Goal: Task Accomplishment & Management: Manage account settings

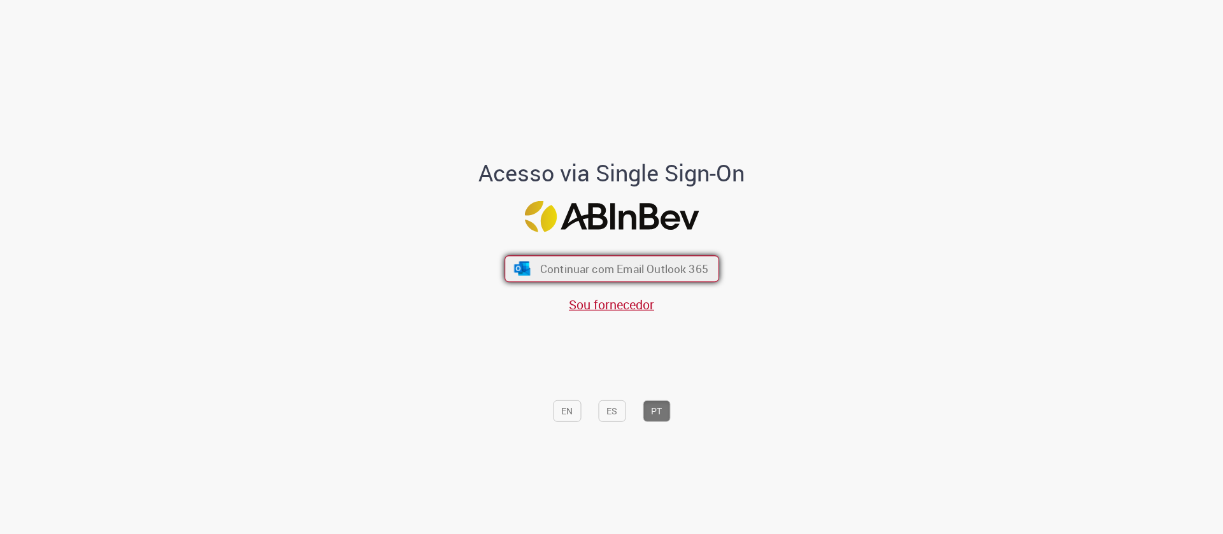
click at [662, 263] on span "Continuar com Email Outlook 365" at bounding box center [623, 269] width 168 height 15
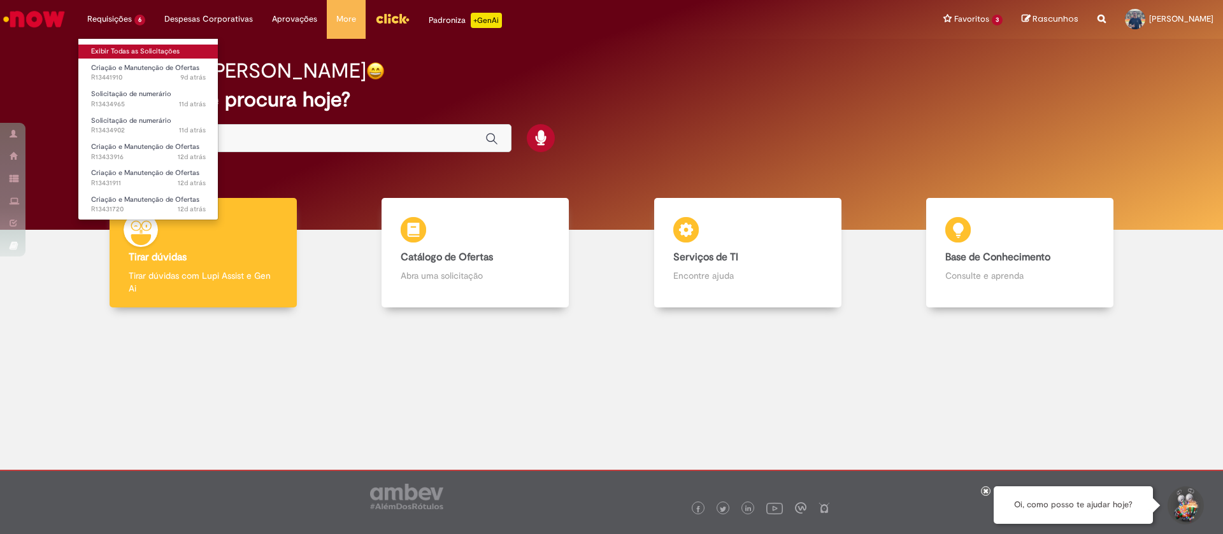
click at [120, 49] on link "Exibir Todas as Solicitações" at bounding box center [148, 52] width 140 height 14
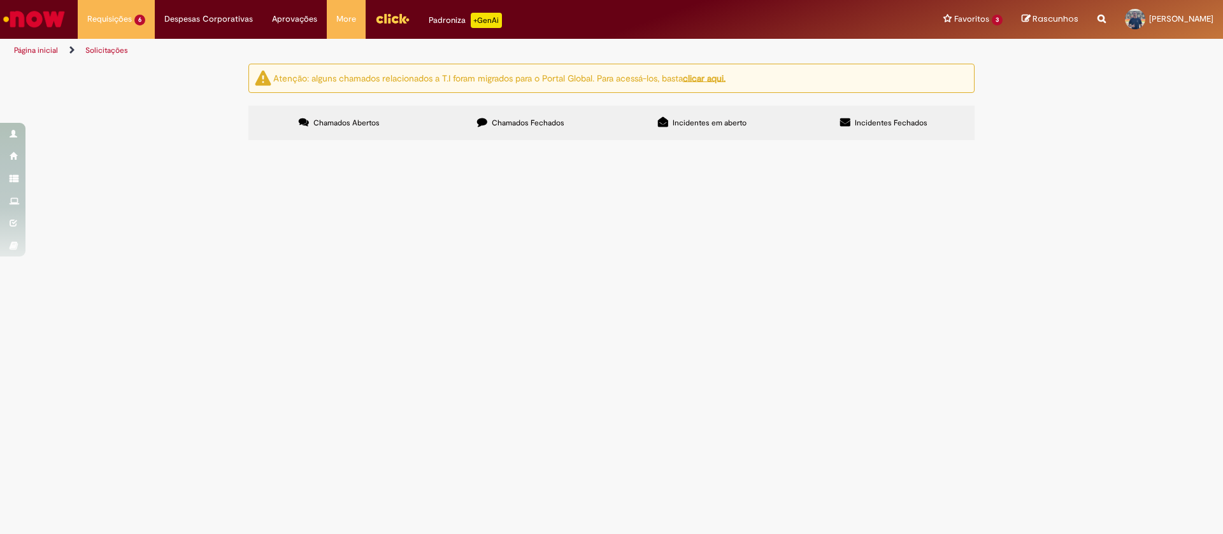
click at [0, 0] on span "VIDEO JET - ND 14096 / ND 14132 - AGO - 2025" at bounding box center [0, 0] width 0 height 0
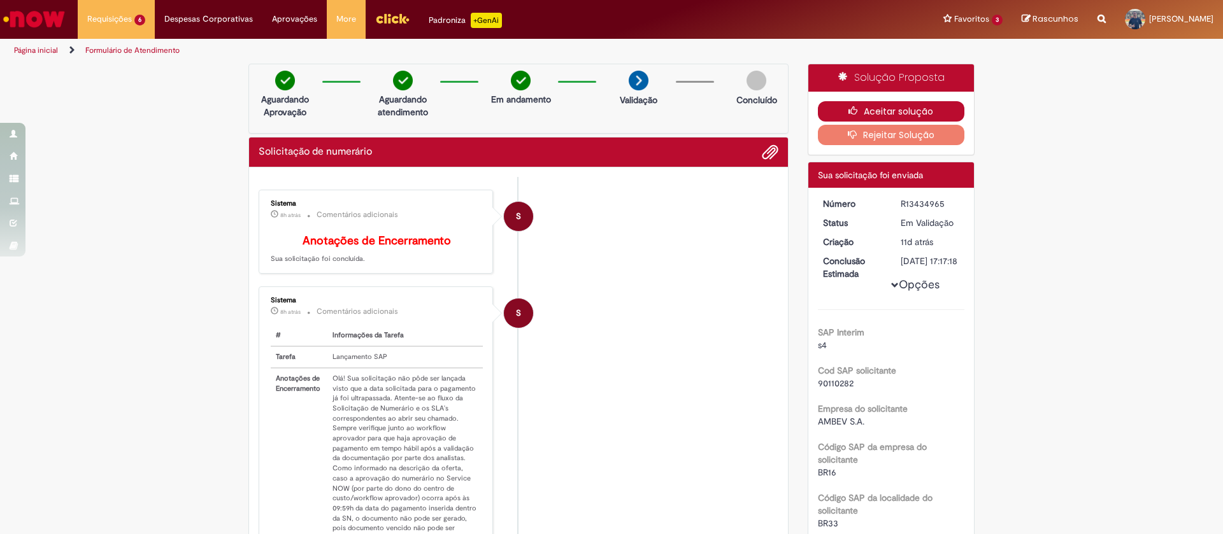
click at [869, 110] on button "Aceitar solução" at bounding box center [891, 111] width 147 height 20
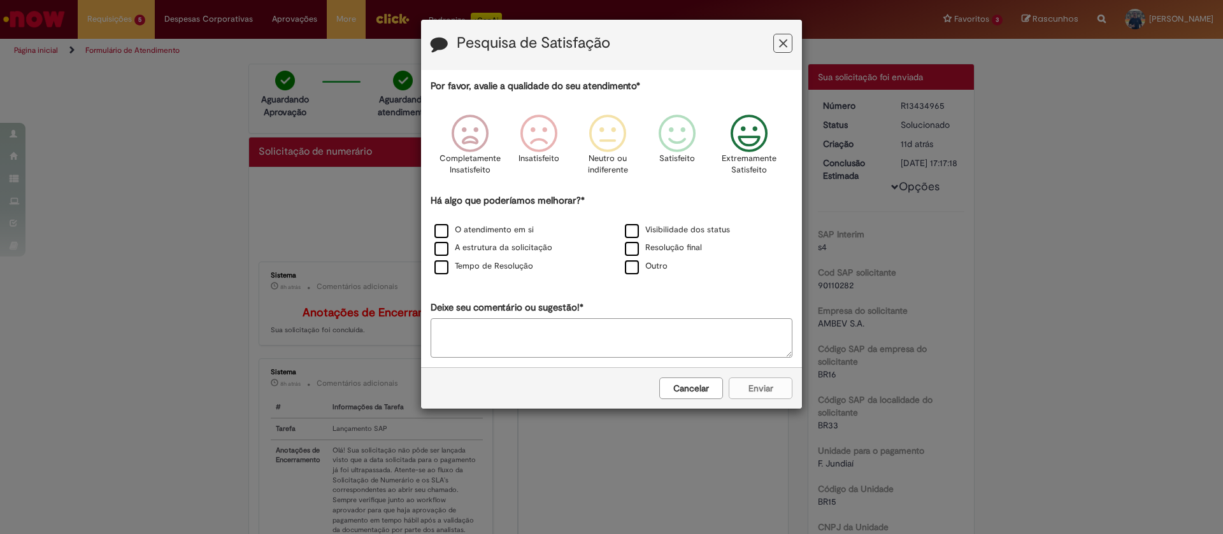
click at [745, 142] on icon "Feedback" at bounding box center [749, 134] width 48 height 38
click at [525, 227] on label "O atendimento em si" at bounding box center [483, 230] width 99 height 12
click at [524, 261] on label "Tempo de Resolução" at bounding box center [483, 267] width 99 height 12
click at [757, 395] on button "Enviar" at bounding box center [761, 389] width 64 height 22
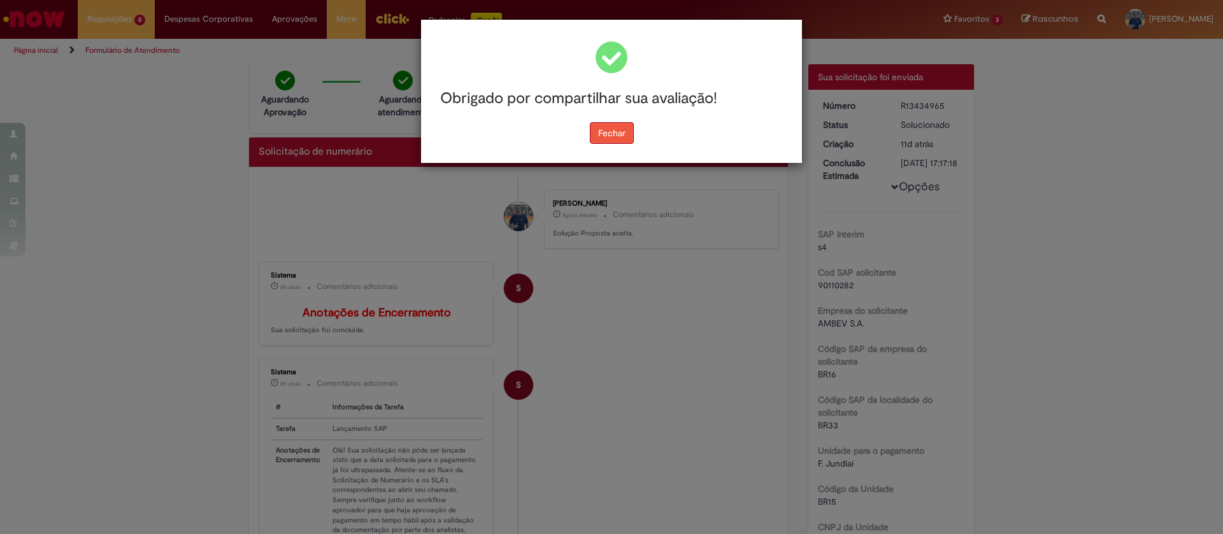
click at [625, 131] on button "Fechar" at bounding box center [612, 133] width 44 height 22
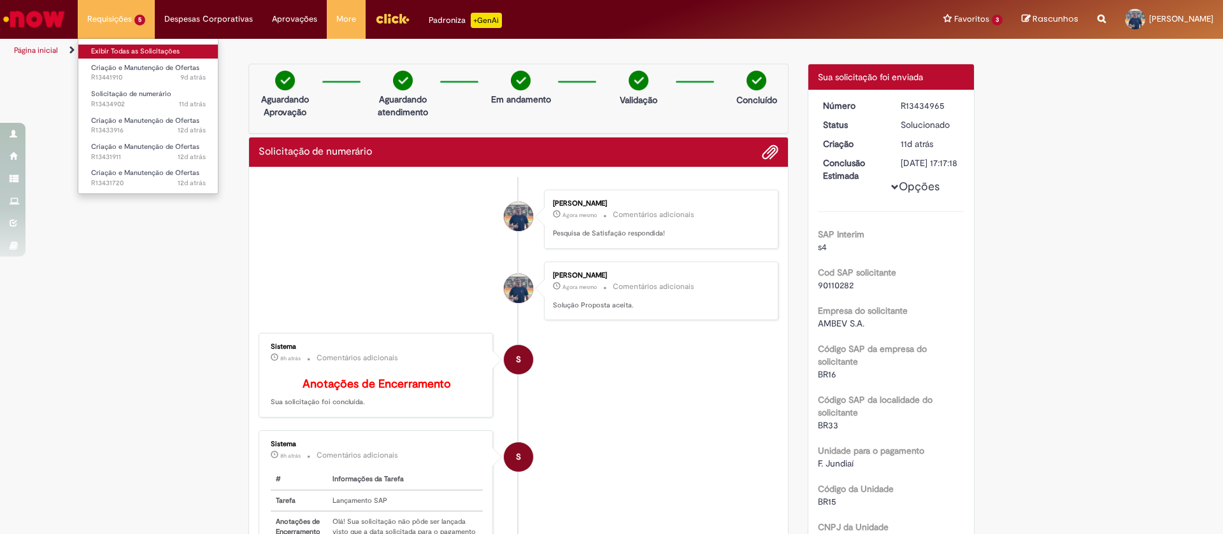
click at [122, 54] on link "Exibir Todas as Solicitações" at bounding box center [148, 52] width 140 height 14
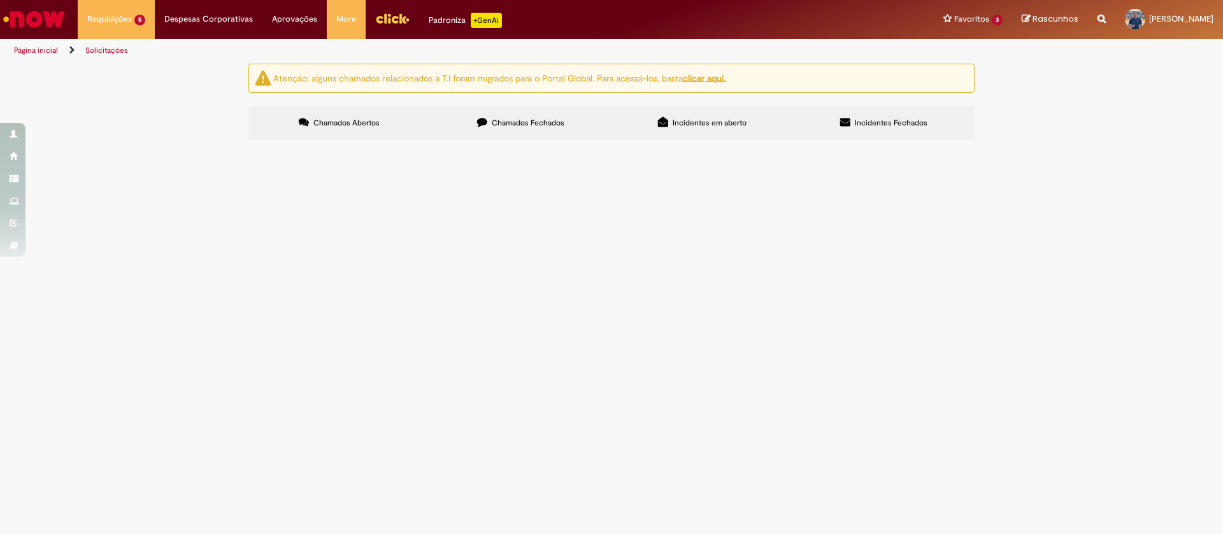
click at [0, 0] on span "MULTPEX - 7047 - [DATE]" at bounding box center [0, 0] width 0 height 0
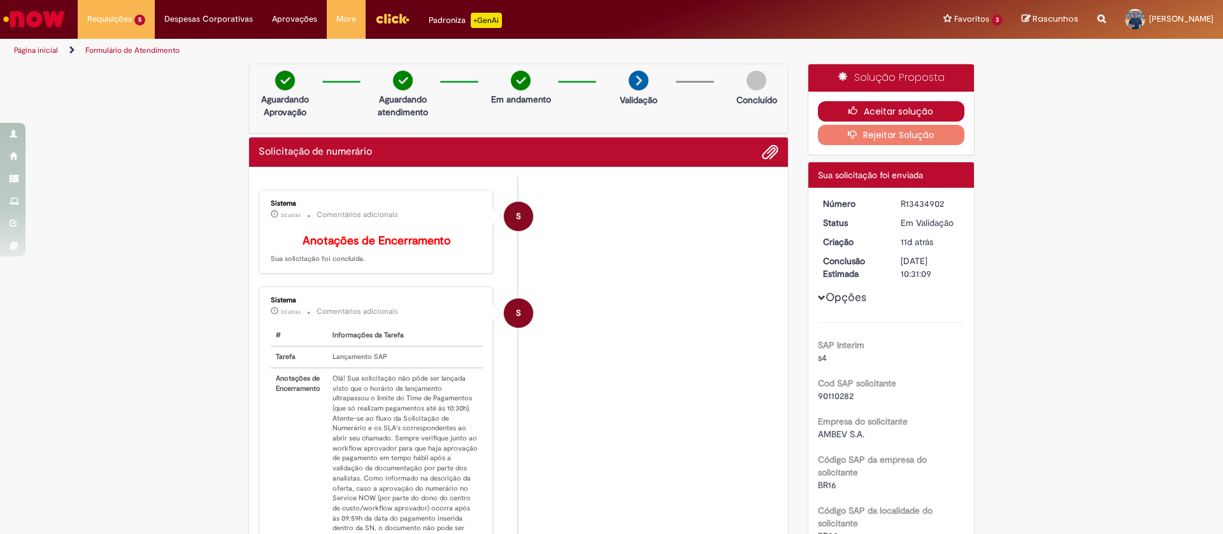
click at [888, 111] on button "Aceitar solução" at bounding box center [891, 111] width 147 height 20
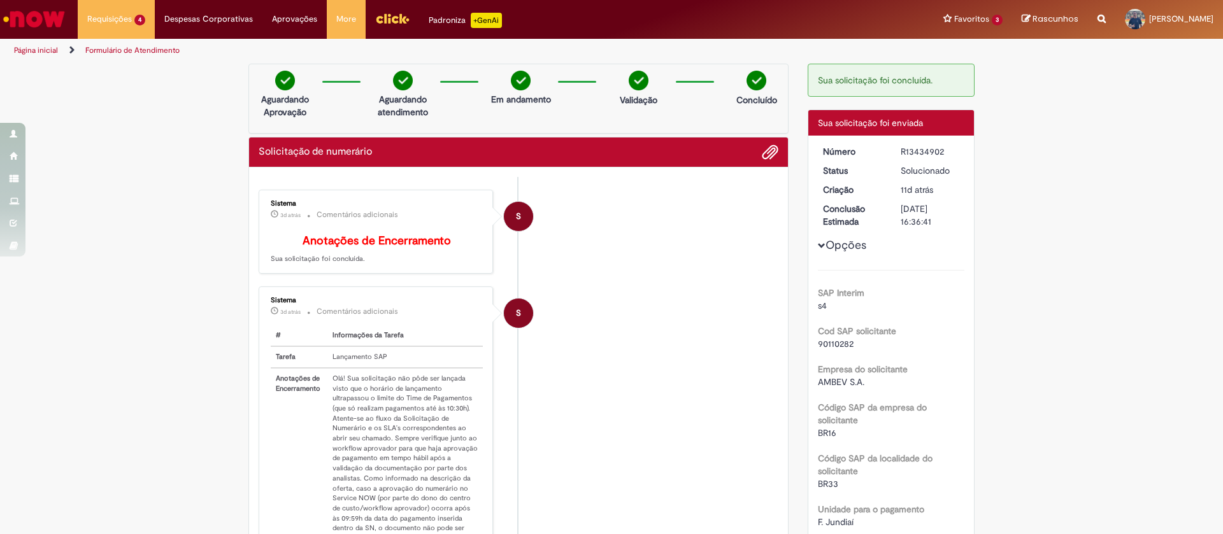
click at [46, 52] on link "Página inicial" at bounding box center [36, 50] width 44 height 10
